Goal: Find specific page/section: Find specific page/section

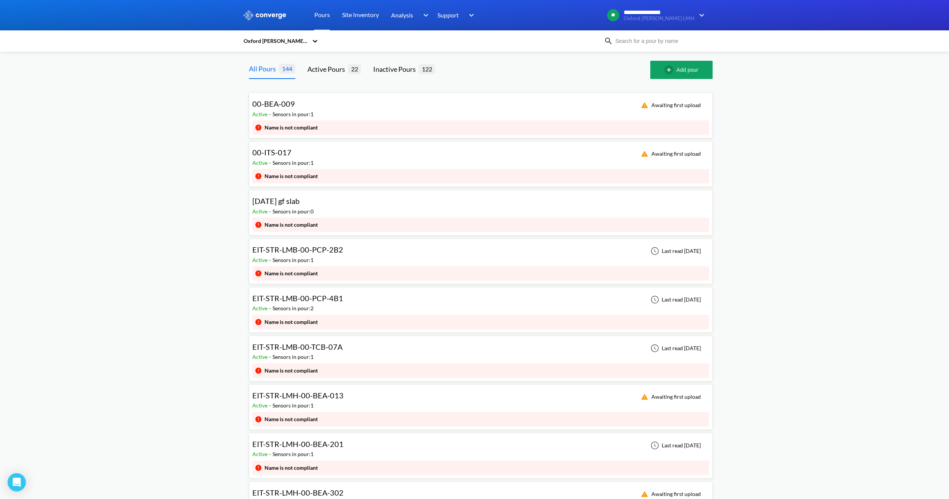
click at [666, 38] on input at bounding box center [659, 41] width 92 height 8
paste input "ITS-004"
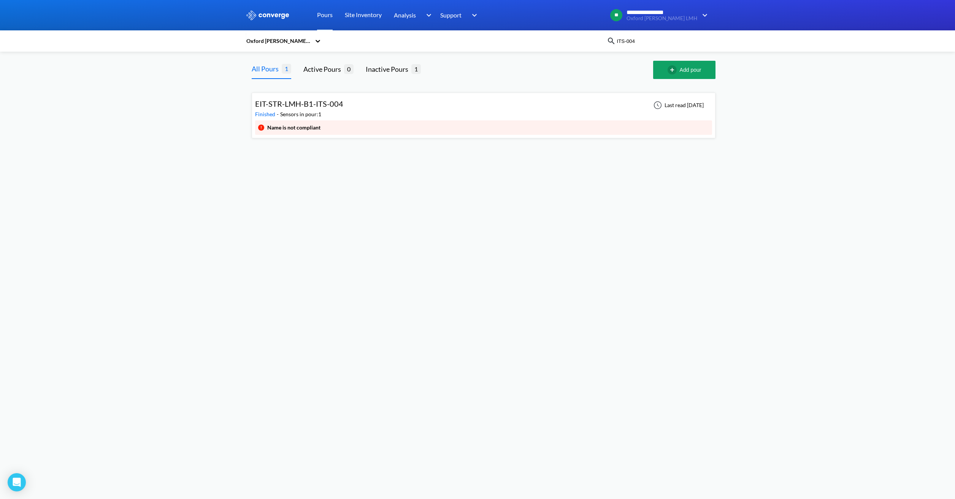
drag, startPoint x: 605, startPoint y: 64, endPoint x: 624, endPoint y: 57, distance: 20.3
click at [606, 63] on div at bounding box center [543, 70] width 220 height 18
drag, startPoint x: 642, startPoint y: 44, endPoint x: 564, endPoint y: 47, distance: 78.4
click at [564, 47] on div "Oxford [PERSON_NAME] LMH ITS-004" at bounding box center [478, 40] width 464 height 17
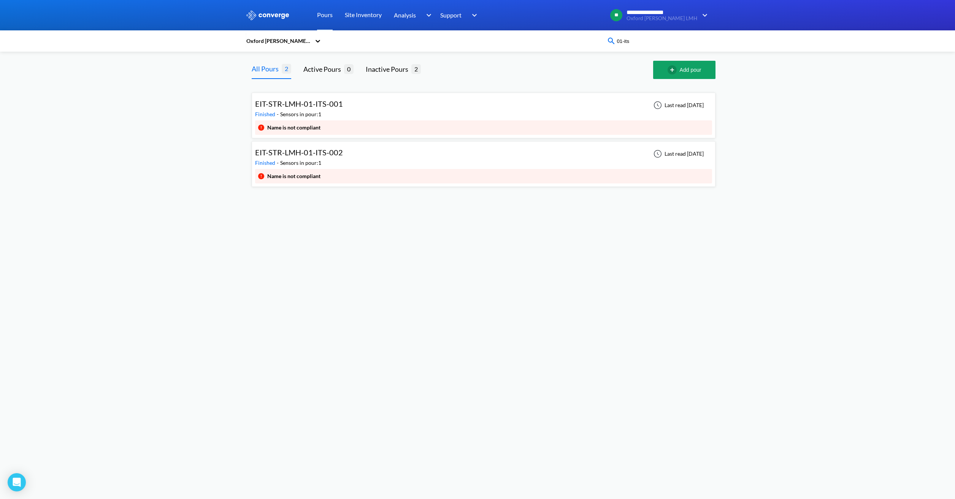
type input "01-its"
click at [315, 105] on span "EIT-STR-LMH-01-ITS-001" at bounding box center [299, 103] width 88 height 9
click at [318, 154] on span "EIT-STR-LMH-01-ITS-002" at bounding box center [299, 152] width 88 height 9
drag, startPoint x: 632, startPoint y: 43, endPoint x: 607, endPoint y: 42, distance: 24.3
click at [607, 42] on div "01-its" at bounding box center [658, 40] width 103 height 9
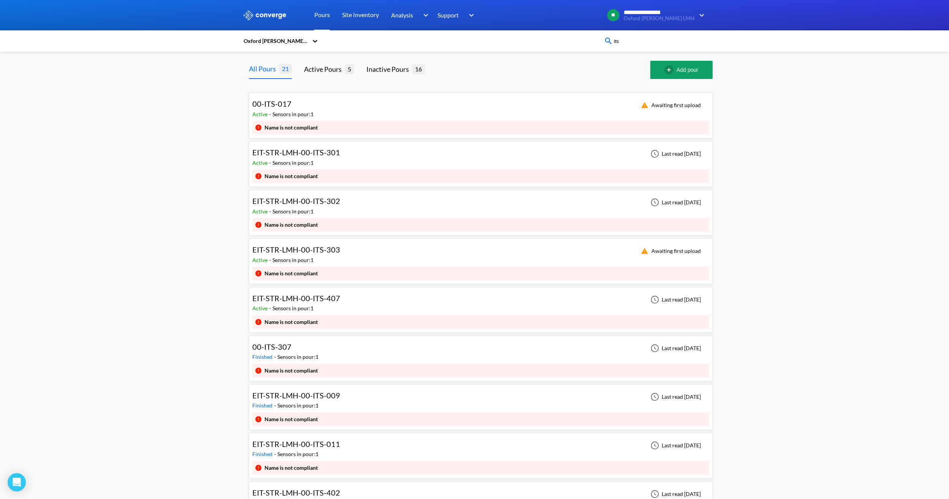
type input "its"
click at [279, 105] on span "00-ITS-017" at bounding box center [271, 103] width 39 height 9
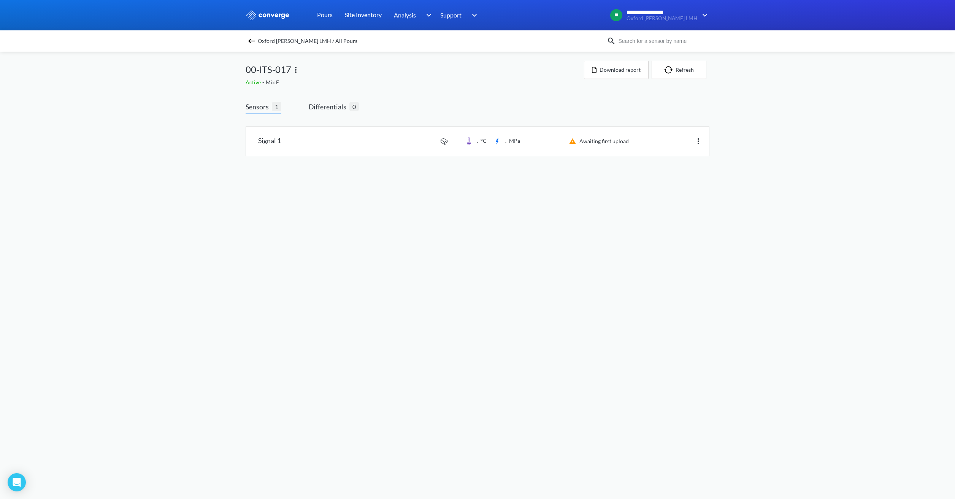
click at [249, 41] on img at bounding box center [251, 40] width 9 height 9
